Goal: Task Accomplishment & Management: Complete application form

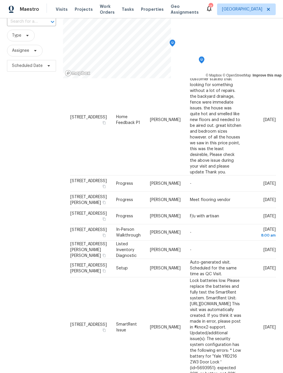
scroll to position [45, 0]
click at [105, 6] on span "Work Orders" at bounding box center [107, 9] width 15 height 12
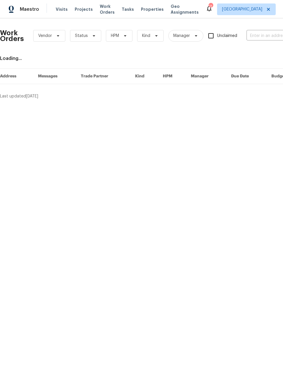
click at [260, 37] on input "text" at bounding box center [275, 35] width 58 height 9
type input "dawson"
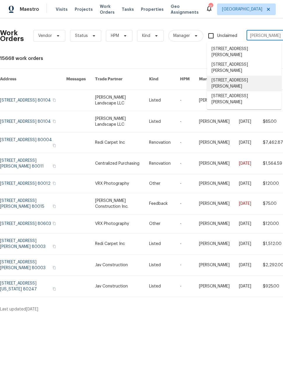
click at [248, 76] on li "622 Dawson St, Aurora, CO 80011" at bounding box center [244, 84] width 75 height 16
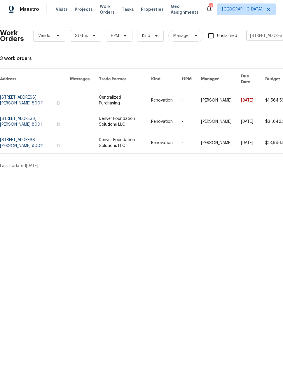
click at [218, 174] on html "Maestro Visits Projects Work Orders Tasks Properties Geo Assignments 11 Denver …" at bounding box center [141, 87] width 283 height 174
click at [26, 93] on link at bounding box center [35, 100] width 70 height 21
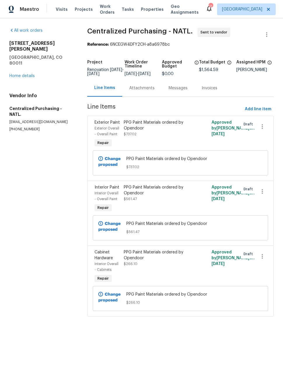
click at [17, 74] on link "Home details" at bounding box center [21, 76] width 25 height 4
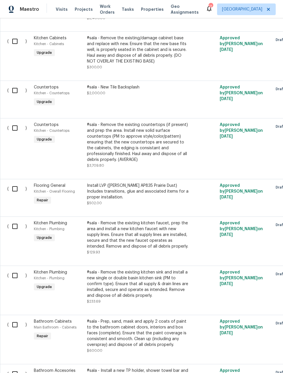
scroll to position [1142, 0]
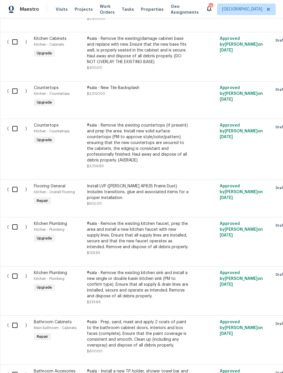
click at [179, 198] on div "Install LVP (Knighton AP835 Prairie Dust) Includes transitions, glue and associ…" at bounding box center [138, 195] width 103 height 23
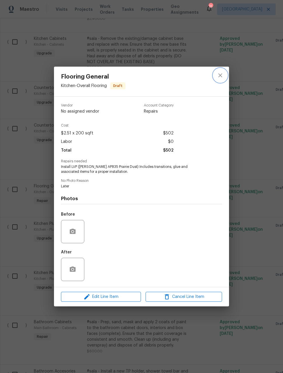
click at [220, 75] on icon "close" at bounding box center [220, 75] width 4 height 4
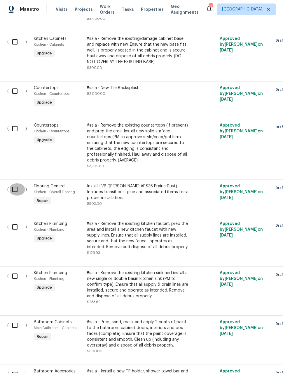
click at [13, 184] on input "checkbox" at bounding box center [17, 190] width 17 height 12
checkbox input "true"
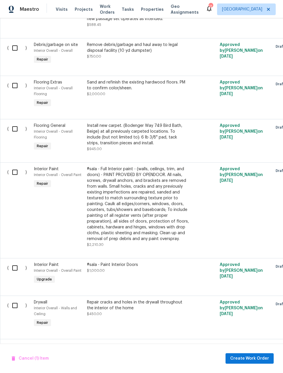
scroll to position [0, 0]
click at [15, 124] on input "checkbox" at bounding box center [17, 130] width 17 height 12
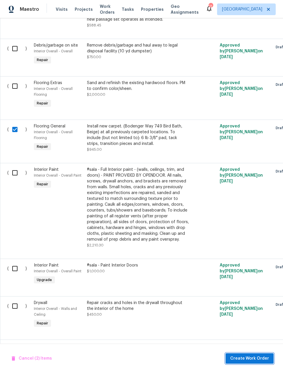
click at [256, 359] on span "Create Work Order" at bounding box center [249, 358] width 39 height 7
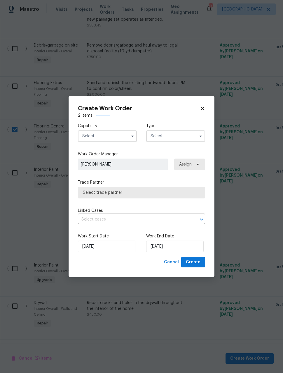
checkbox input "false"
click at [104, 137] on input "text" at bounding box center [107, 137] width 59 height 12
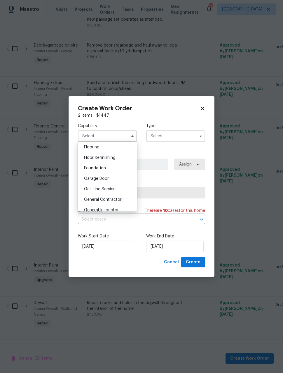
click at [99, 148] on span "Flooring" at bounding box center [91, 147] width 15 height 4
type input "Flooring"
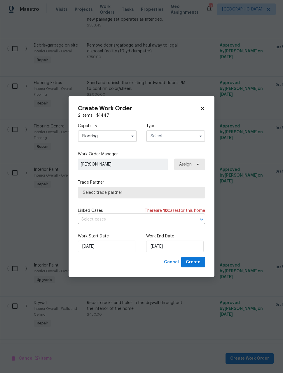
click at [169, 137] on input "text" at bounding box center [175, 137] width 59 height 12
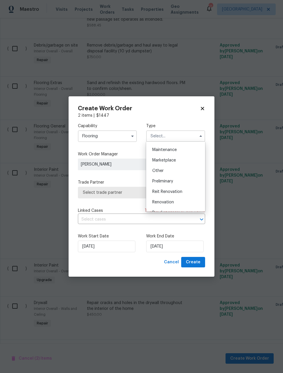
click at [176, 204] on div "Renovation" at bounding box center [175, 202] width 56 height 10
type input "Renovation"
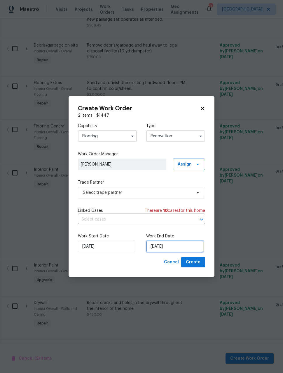
click at [184, 248] on input "[DATE]" at bounding box center [174, 247] width 57 height 12
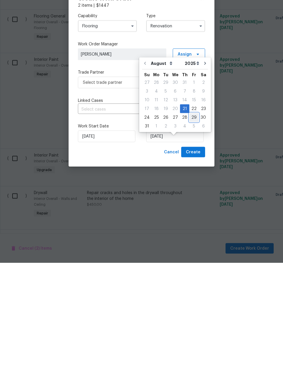
click at [189, 224] on div "29" at bounding box center [193, 228] width 9 height 8
type input "8/29/2025"
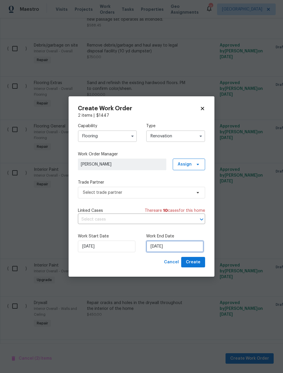
click at [182, 244] on input "8/29/2025" at bounding box center [174, 247] width 57 height 12
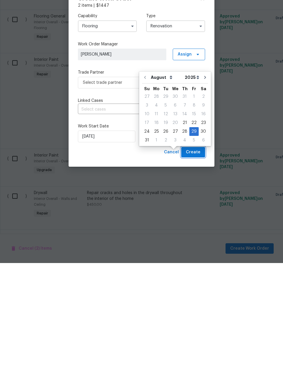
click at [198, 259] on span "Create" at bounding box center [193, 262] width 15 height 7
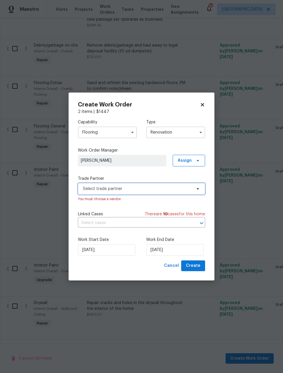
click at [145, 187] on span "Select trade partner" at bounding box center [137, 189] width 109 height 6
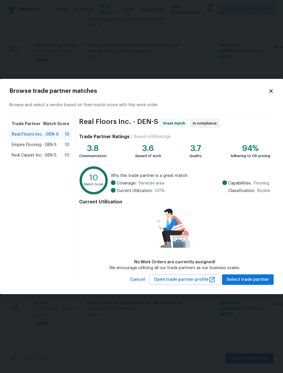
click at [41, 155] on span "Redi Carpet Inc - DEN-S" at bounding box center [34, 156] width 45 height 6
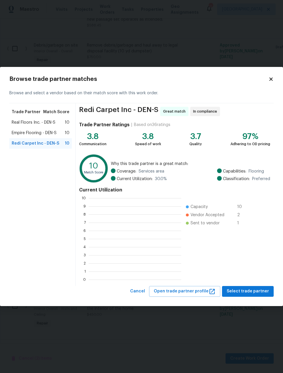
scroll to position [1, 1]
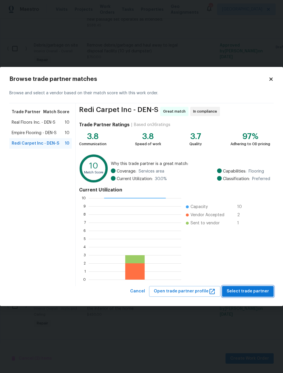
click at [255, 292] on span "Select trade partner" at bounding box center [247, 291] width 42 height 7
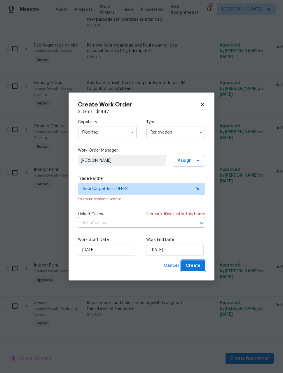
click at [195, 269] on span "Create" at bounding box center [193, 265] width 15 height 7
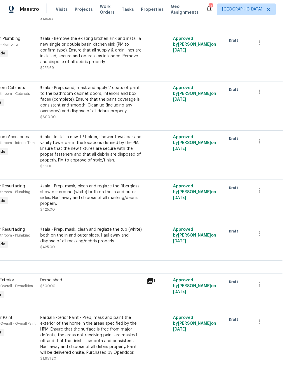
scroll to position [1317, 47]
click at [260, 187] on icon "button" at bounding box center [259, 190] width 7 height 7
click at [265, 186] on li "Cancel" at bounding box center [263, 186] width 22 height 10
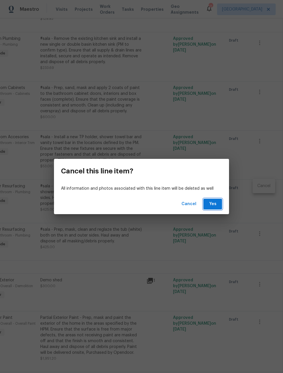
click at [214, 204] on span "Yes" at bounding box center [212, 204] width 9 height 7
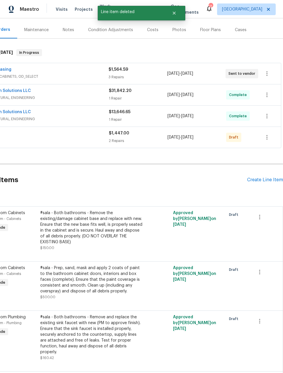
click at [264, 180] on div "Create Line Item" at bounding box center [265, 180] width 36 height 6
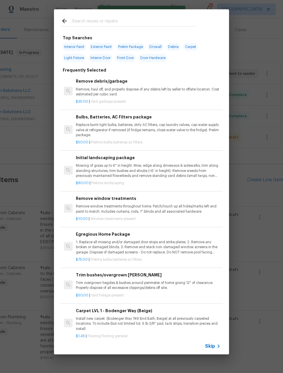
click at [136, 18] on input "text" at bounding box center [134, 21] width 124 height 9
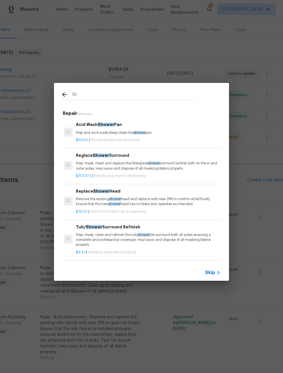
type input "S"
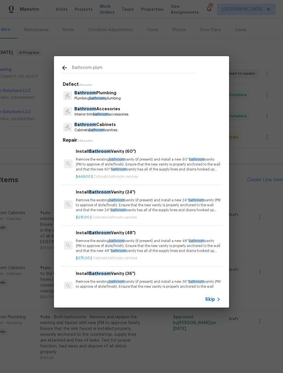
type input "Bathroom plumb"
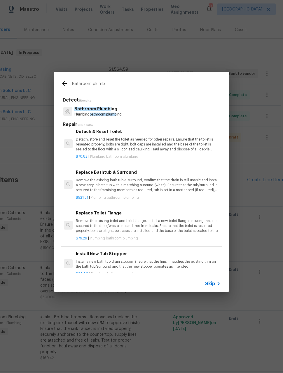
scroll to position [352, 0]
click at [196, 180] on p "Remove the existing bath tub & surround, confirm that the drain is still usable…" at bounding box center [148, 185] width 144 height 15
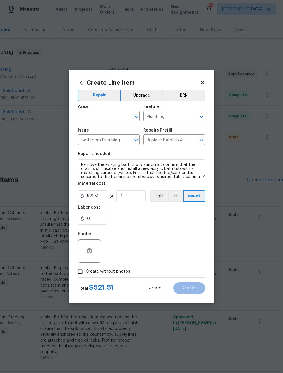
click at [196, 180] on section "Repairs needed Remove the existing bath tub & surround, confirm that the drain …" at bounding box center [141, 189] width 127 height 80
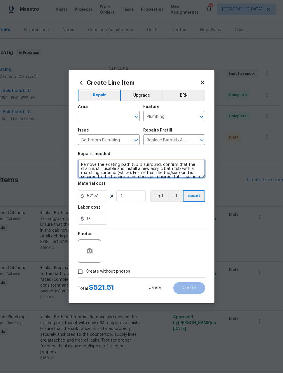
click at [126, 168] on textarea "Remove the existing bath tub & surround, confirm that the drain is still usable…" at bounding box center [141, 169] width 127 height 19
click at [128, 167] on textarea "Remove the existing bath tub & surround, confirm that the drain is still usable…" at bounding box center [141, 169] width 127 height 19
click at [127, 166] on textarea "Remove the existing bath tub & surround, confirm that the drain is still usable…" at bounding box center [141, 169] width 127 height 19
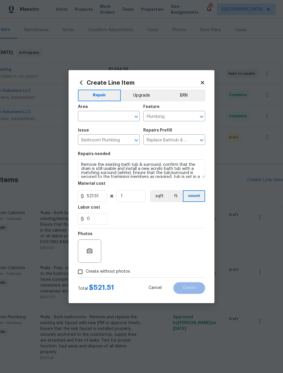
click at [161, 226] on section "Repairs needed Remove the existing bath tub & surround, confirm that the drain …" at bounding box center [141, 189] width 127 height 80
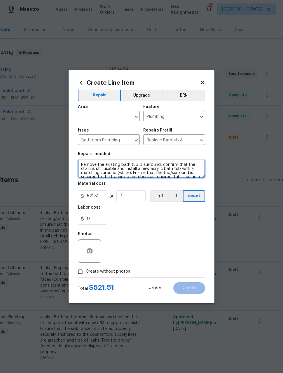
click at [136, 164] on textarea "Remove the existing bath tub & surround, confirm that the drain is still usable…" at bounding box center [141, 169] width 127 height 19
click at [108, 172] on textarea "Remove the existing bath surround, confirm that the drain is still usable and i…" at bounding box center [141, 169] width 127 height 19
click at [102, 168] on textarea "Remove the existing bath surround, confirm that the drain is still usable and i…" at bounding box center [141, 169] width 127 height 19
click at [193, 163] on textarea "Remove the existing bath surround and install a new acrylic bath tub with a mat…" at bounding box center [141, 169] width 127 height 19
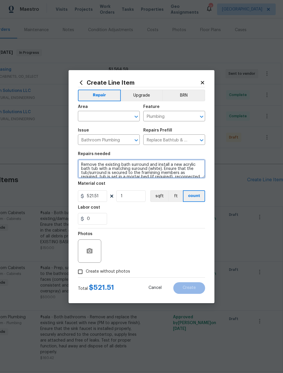
click at [193, 164] on textarea "Remove the existing bath surround and install a new acrylic bath tub with a mat…" at bounding box center [141, 169] width 127 height 19
click at [112, 169] on textarea "Remove the existing bath surround and install a new bath tub with a matching su…" at bounding box center [141, 169] width 127 height 19
click at [92, 170] on textarea "Remove the existing bath surround and install a new tile suround (white). Ensur…" at bounding box center [141, 169] width 127 height 19
click at [90, 168] on textarea "Remove the existing bath surround and install a new tile suround (white). Ensur…" at bounding box center [141, 169] width 127 height 19
click at [89, 168] on textarea "Remove the existing bath surround and install a new tile suround (white). Ensur…" at bounding box center [141, 169] width 127 height 19
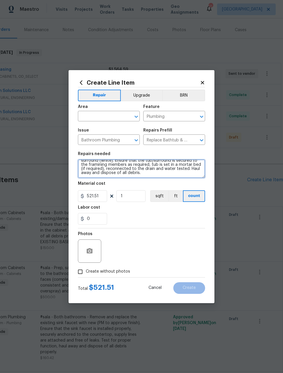
scroll to position [8, 0]
type textarea "Remove the existing bath surround and install a new tile surround (white). Ensu…"
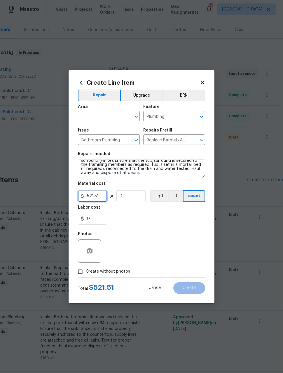
click at [98, 198] on input "521.51" at bounding box center [92, 197] width 29 height 12
type input "2000"
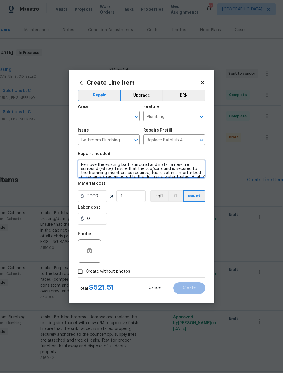
click at [115, 169] on textarea "Remove the existing bath surround and install a new tile surround (white). Ensu…" at bounding box center [141, 169] width 127 height 19
click at [99, 169] on textarea "Remove the existing bath surround and install a new tile surround (white). Repl…" at bounding box center [141, 169] width 127 height 19
click at [146, 171] on textarea "Remove the existing bath surround and install a new tile surround (white). Repl…" at bounding box center [141, 169] width 127 height 19
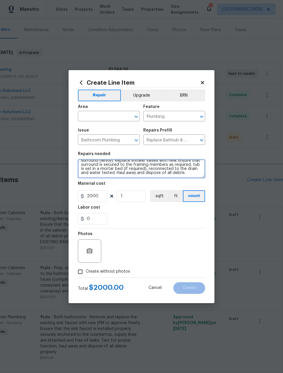
click at [106, 173] on textarea "Remove the existing bath surround and install a new tile surround (white). Repl…" at bounding box center [141, 169] width 127 height 19
click at [123, 172] on textarea "Remove the existing bath surround and install a new tile surround (white). Repl…" at bounding box center [141, 169] width 127 height 19
type textarea "Remove the existing bath surround and install a new tile surround (white). Repl…"
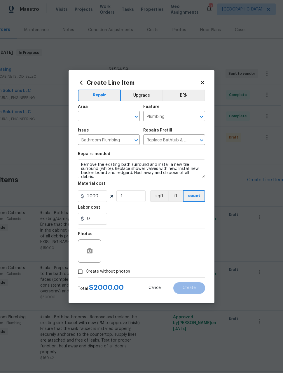
click at [158, 214] on div "0" at bounding box center [141, 219] width 127 height 12
click at [84, 270] on input "Create without photos" at bounding box center [80, 272] width 11 height 11
checkbox input "true"
click at [171, 253] on textarea at bounding box center [155, 251] width 99 height 23
type textarea "Later"
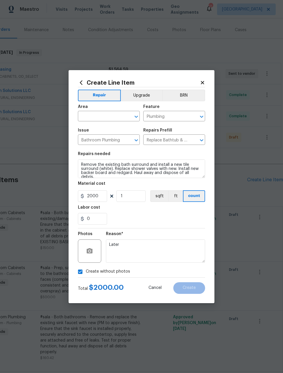
click at [169, 228] on section "Repairs needed Remove the existing bath surround and install a new tile surroun…" at bounding box center [141, 189] width 127 height 80
click at [113, 116] on input "text" at bounding box center [100, 116] width 45 height 9
click at [105, 139] on li "Main Bathroom" at bounding box center [109, 140] width 62 height 10
type input "Main Bathroom"
click at [177, 213] on div "Labor cost" at bounding box center [141, 210] width 127 height 8
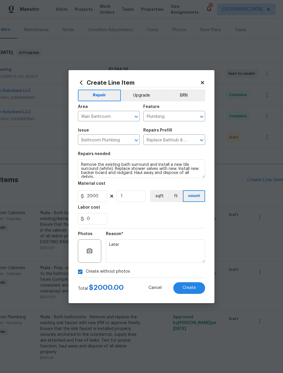
click at [194, 291] on button "Create" at bounding box center [189, 289] width 32 height 12
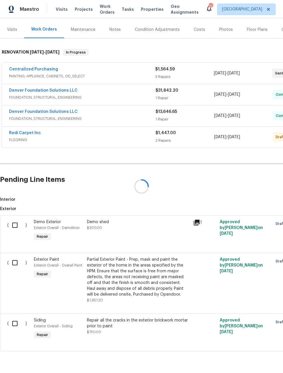
scroll to position [67, 0]
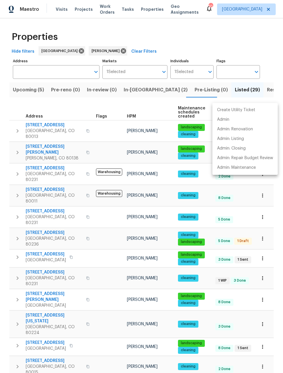
scroll to position [212, 0]
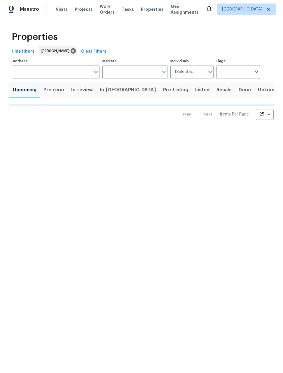
type input "50"
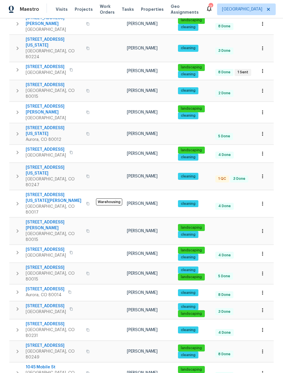
scroll to position [276, 0]
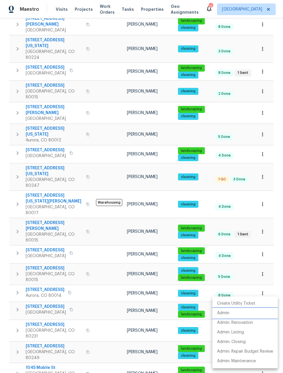
click at [222, 312] on p "Admin" at bounding box center [223, 314] width 12 height 6
click at [263, 203] on div at bounding box center [141, 186] width 283 height 373
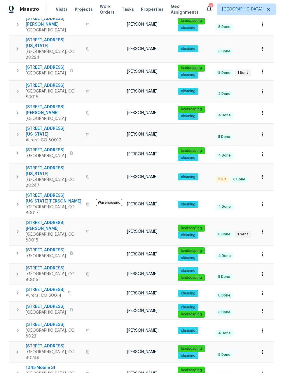
click at [263, 271] on icon "button" at bounding box center [262, 274] width 6 height 6
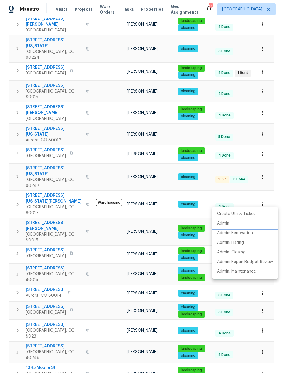
click at [225, 223] on p "Admin" at bounding box center [223, 224] width 12 height 6
click at [278, 112] on div at bounding box center [141, 186] width 283 height 373
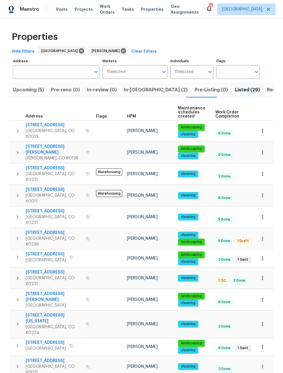
scroll to position [0, 0]
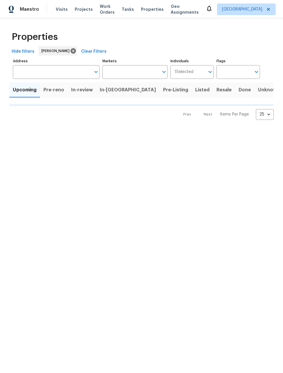
type input "50"
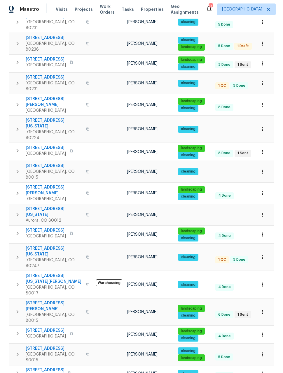
scroll to position [196, 0]
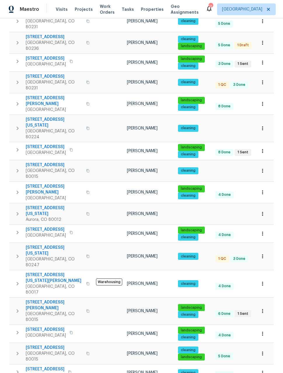
click at [264, 101] on icon "button" at bounding box center [262, 104] width 6 height 6
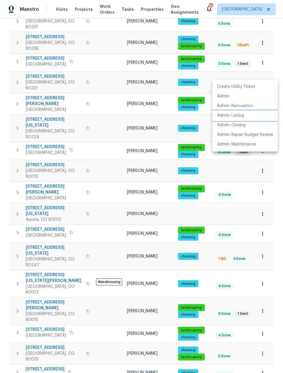
click at [236, 115] on p "Admin: Listing" at bounding box center [230, 116] width 27 height 6
click at [273, 204] on div at bounding box center [141, 186] width 283 height 373
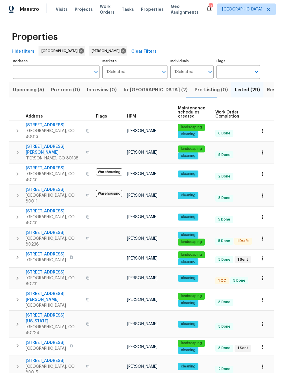
scroll to position [0, 0]
click at [260, 131] on icon "button" at bounding box center [262, 131] width 6 height 6
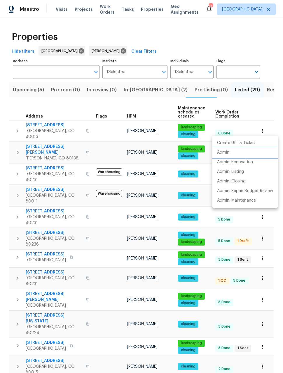
click at [224, 152] on p "Admin" at bounding box center [223, 153] width 12 height 6
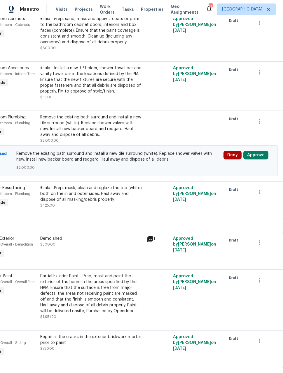
scroll to position [1385, 47]
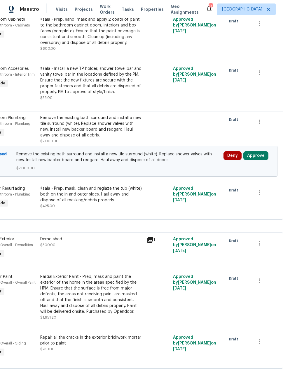
click at [255, 151] on button "Approve" at bounding box center [255, 155] width 25 height 9
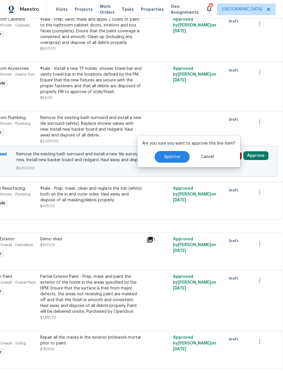
click at [172, 160] on button "Approve" at bounding box center [171, 157] width 35 height 12
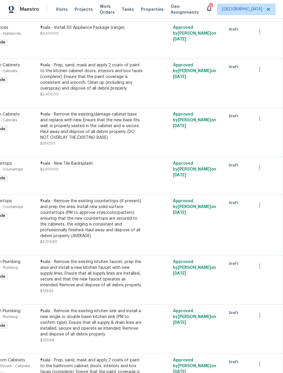
scroll to position [1044, 47]
click at [261, 202] on icon "button" at bounding box center [259, 205] width 7 height 7
click at [237, 221] on div at bounding box center [141, 186] width 283 height 373
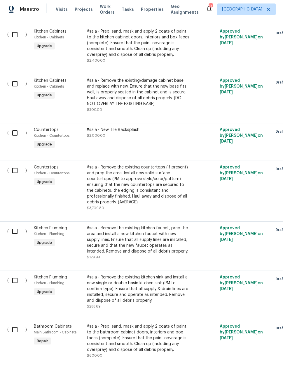
scroll to position [1075, 0]
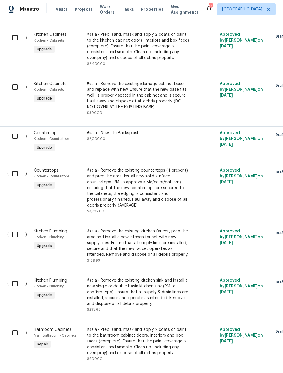
click at [168, 186] on div "#sala - Remove the existing countertops (if present) and prep the area. Install…" at bounding box center [138, 188] width 103 height 41
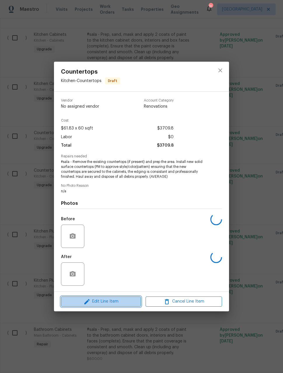
click at [98, 302] on span "Edit Line Item" at bounding box center [101, 301] width 76 height 7
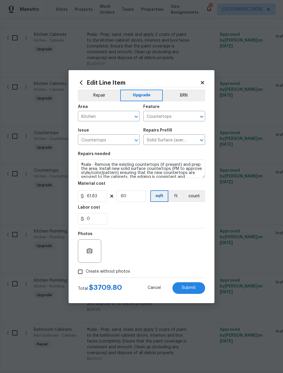
click at [193, 141] on icon "Clear" at bounding box center [193, 140] width 3 height 3
click at [174, 140] on input "text" at bounding box center [165, 140] width 45 height 9
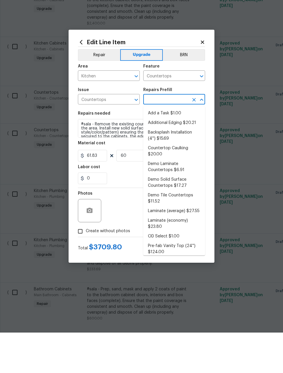
scroll to position [0, 0]
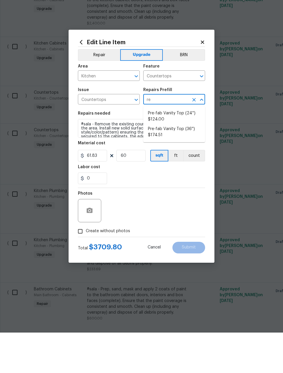
type input "r"
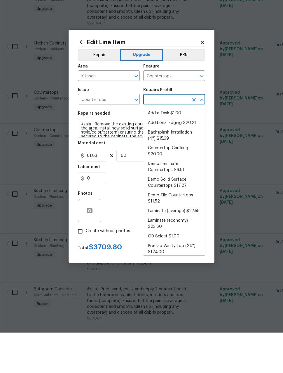
click at [172, 149] on li "Add a Task $1.00" at bounding box center [174, 154] width 62 height 10
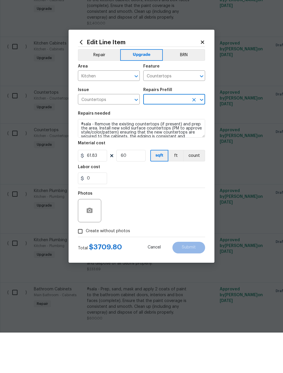
type input "Add a Task $1.00"
type textarea "HPM to detail"
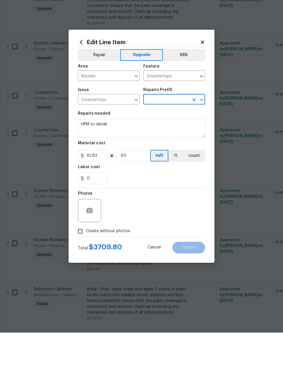
type input "Add a Task $1.00"
type input "1"
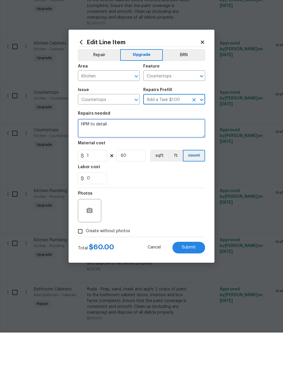
click at [155, 160] on textarea "HPM to detail" at bounding box center [141, 169] width 127 height 19
click at [153, 160] on textarea "HPM to detail" at bounding box center [141, 169] width 127 height 19
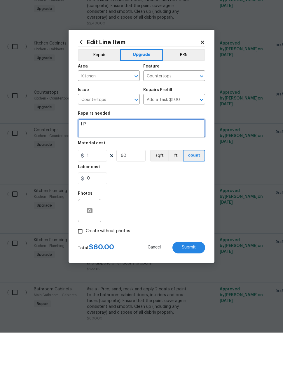
type textarea "H"
type textarea "#sala - refinish countertops in gray granite"
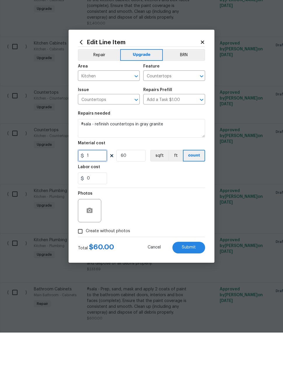
click at [94, 191] on input "1" at bounding box center [92, 197] width 29 height 12
click at [139, 191] on input "60" at bounding box center [130, 197] width 29 height 12
type input "1"
click at [95, 191] on input "1" at bounding box center [92, 197] width 29 height 12
type input "500"
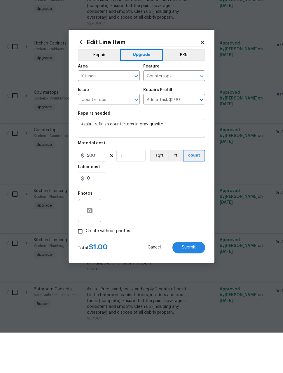
click at [177, 229] on div "Photos" at bounding box center [141, 248] width 127 height 38
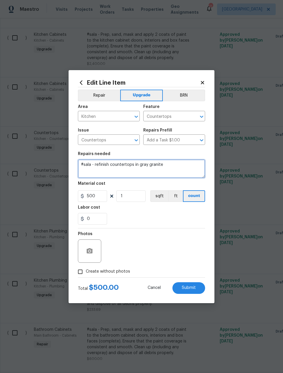
click at [94, 164] on textarea "#sala - refinish countertops in gray granite" at bounding box center [141, 169] width 127 height 19
type textarea "#sala - repair and refinish countertops in gray granite"
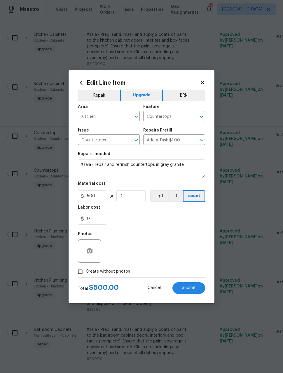
click at [169, 216] on div "0" at bounding box center [141, 219] width 127 height 12
click at [80, 274] on input "Create without photos" at bounding box center [80, 272] width 11 height 11
checkbox input "true"
click at [161, 246] on textarea "n/a" at bounding box center [155, 251] width 99 height 23
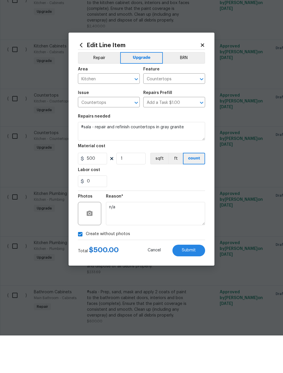
click at [195, 286] on span "Submit" at bounding box center [188, 288] width 14 height 4
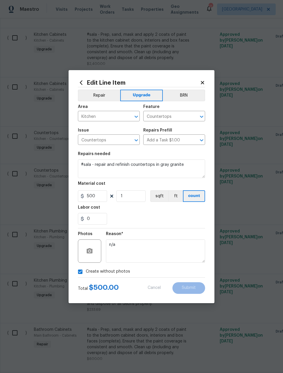
type textarea "#sala - Remove the existing countertops (if present) and prep the area. Install…"
type input "60"
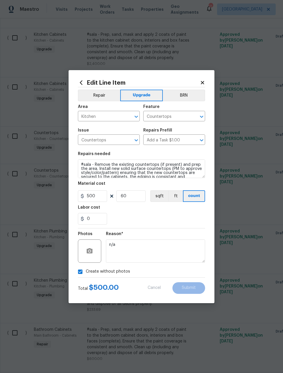
type input "61.83"
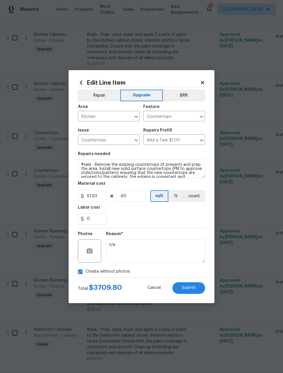
click at [194, 289] on span "Submit" at bounding box center [188, 288] width 14 height 4
type textarea "#sala - repair and refinish countertops in gray granite"
type input "1"
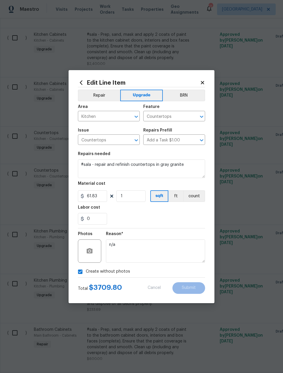
type input "500"
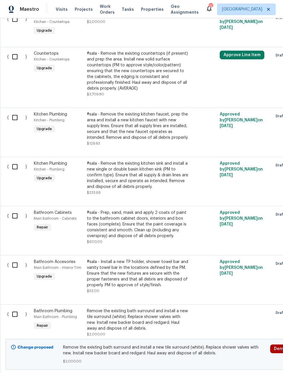
scroll to position [1192, 0]
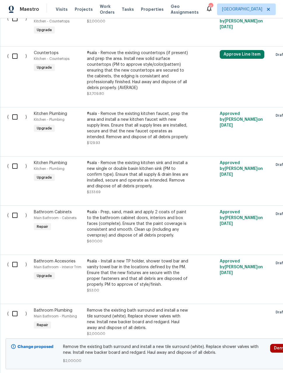
click at [20, 10] on span "Maestro" at bounding box center [29, 9] width 19 height 6
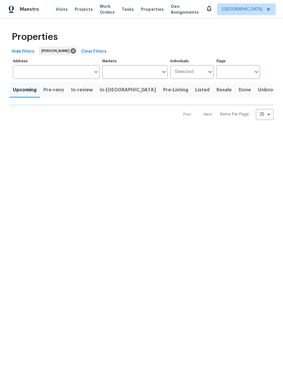
type input "50"
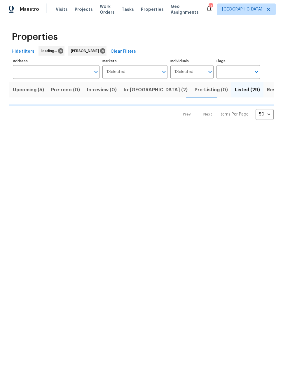
click at [21, 90] on span "Upcoming (5)" at bounding box center [28, 90] width 31 height 8
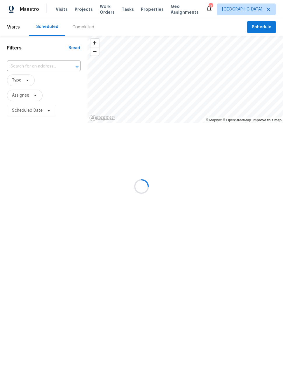
click at [262, 26] on div at bounding box center [141, 186] width 283 height 373
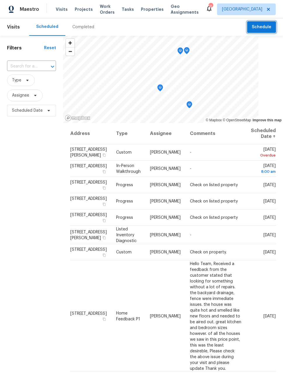
click at [262, 27] on span "Schedule" at bounding box center [261, 27] width 20 height 7
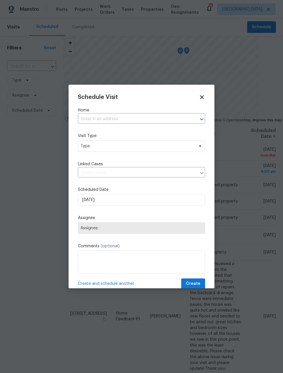
click at [97, 124] on input "text" at bounding box center [133, 119] width 111 height 9
type input "[PERSON_NAME]"
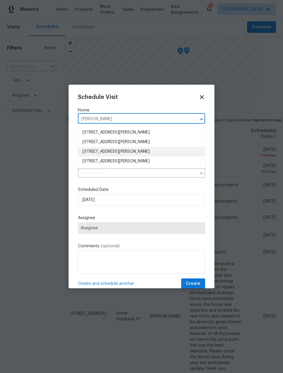
click at [142, 150] on li "[STREET_ADDRESS][PERSON_NAME]" at bounding box center [141, 152] width 127 height 10
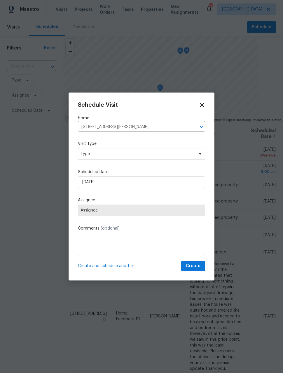
click at [141, 147] on div "Visit Type Type" at bounding box center [141, 150] width 127 height 19
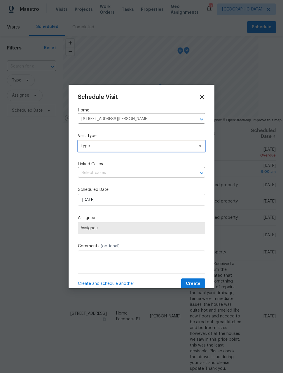
click at [180, 152] on span "Type" at bounding box center [141, 146] width 127 height 12
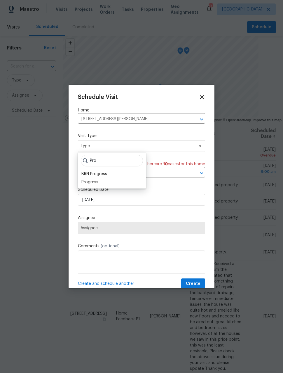
type input "Pro"
click at [95, 183] on div "Progress" at bounding box center [89, 182] width 17 height 6
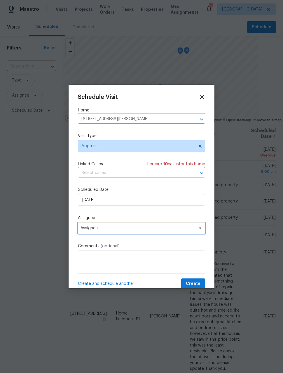
click at [111, 230] on span "Assignee" at bounding box center [137, 228] width 114 height 5
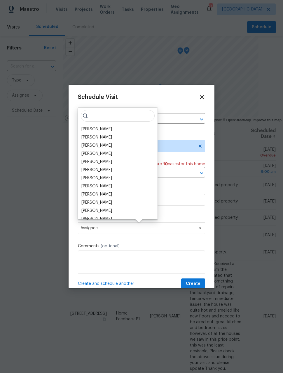
click at [96, 126] on div "[PERSON_NAME]" at bounding box center [96, 129] width 31 height 6
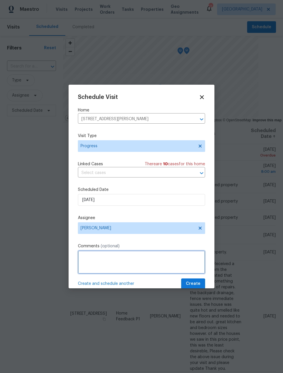
click at [143, 264] on textarea at bounding box center [141, 262] width 127 height 23
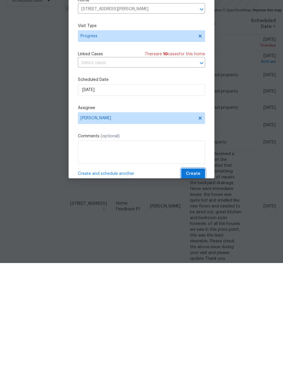
click at [197, 281] on span "Create" at bounding box center [193, 284] width 15 height 7
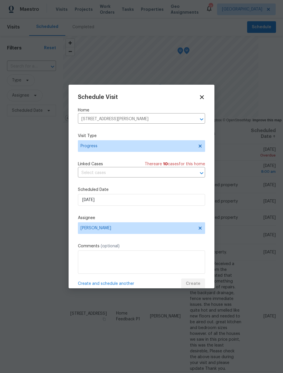
scroll to position [0, 0]
